Goal: Transaction & Acquisition: Download file/media

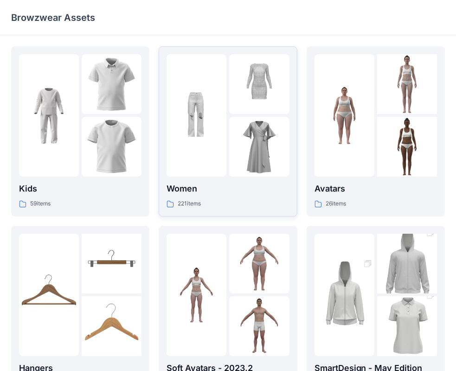
click at [234, 93] on img at bounding box center [259, 84] width 60 height 60
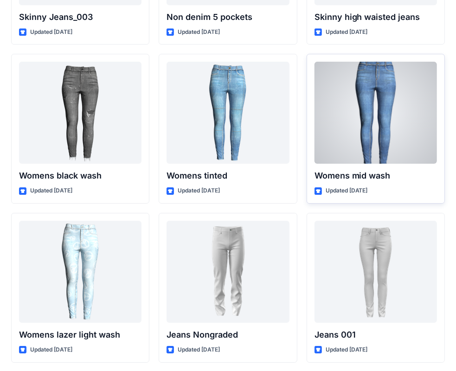
scroll to position [6422, 0]
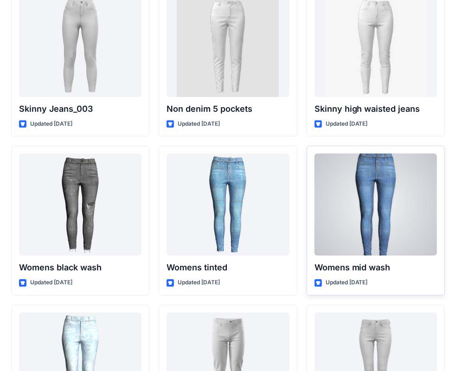
click at [377, 203] on div at bounding box center [376, 205] width 123 height 102
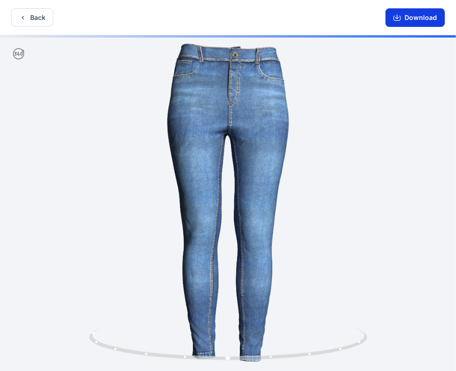
click at [419, 16] on button "Download" at bounding box center [415, 17] width 59 height 19
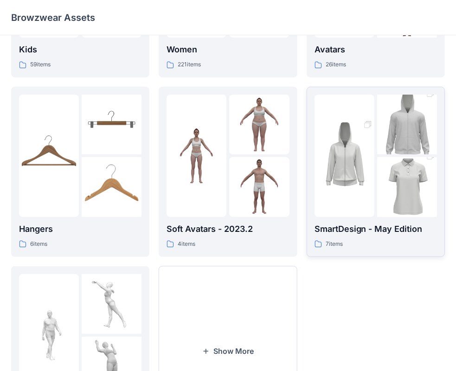
scroll to position [46, 0]
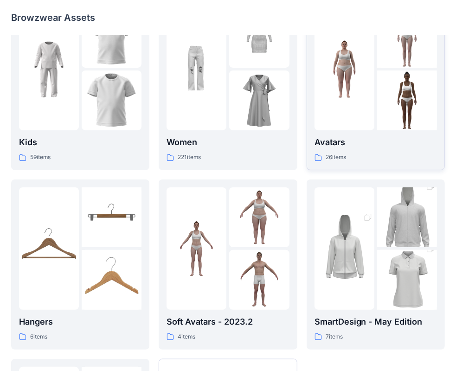
click at [378, 96] on img at bounding box center [408, 101] width 60 height 60
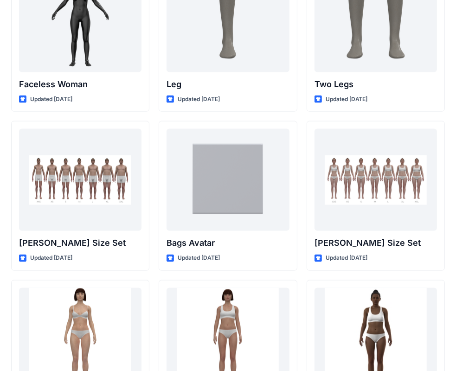
scroll to position [882, 0]
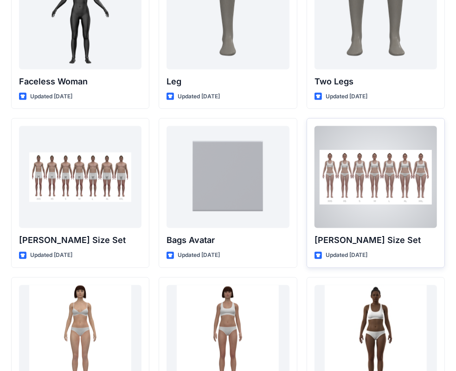
click at [397, 175] on div at bounding box center [376, 177] width 123 height 102
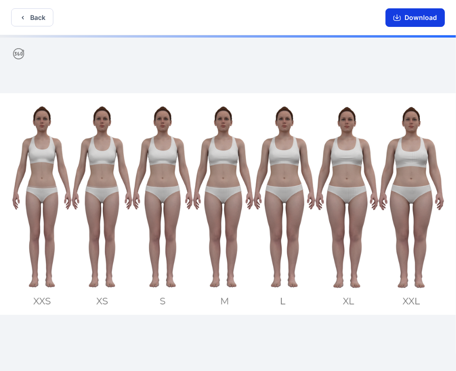
click at [427, 19] on button "Download" at bounding box center [415, 17] width 59 height 19
